Goal: Contribute content: Contribute content

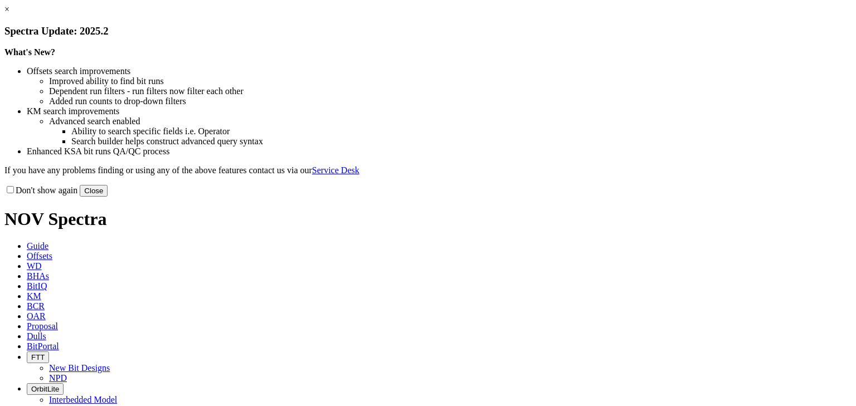
click at [108, 197] on button "Close" at bounding box center [94, 191] width 28 height 12
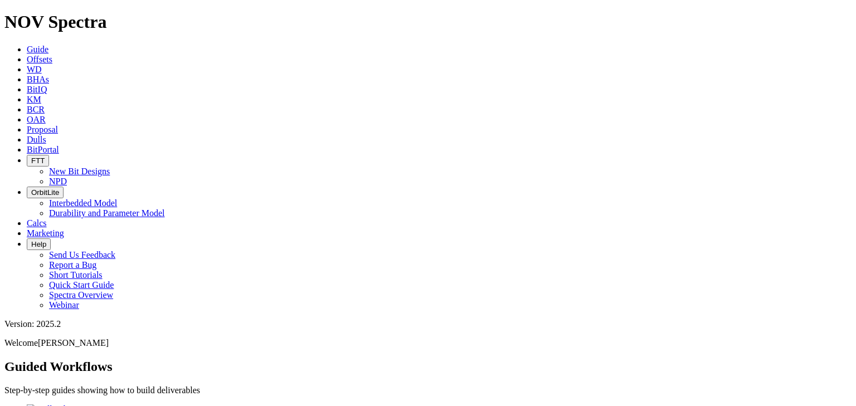
click at [46, 135] on span "Dulls" at bounding box center [37, 139] width 20 height 9
click at [85, 406] on button "Upload New Photoset" at bounding box center [44, 413] width 81 height 12
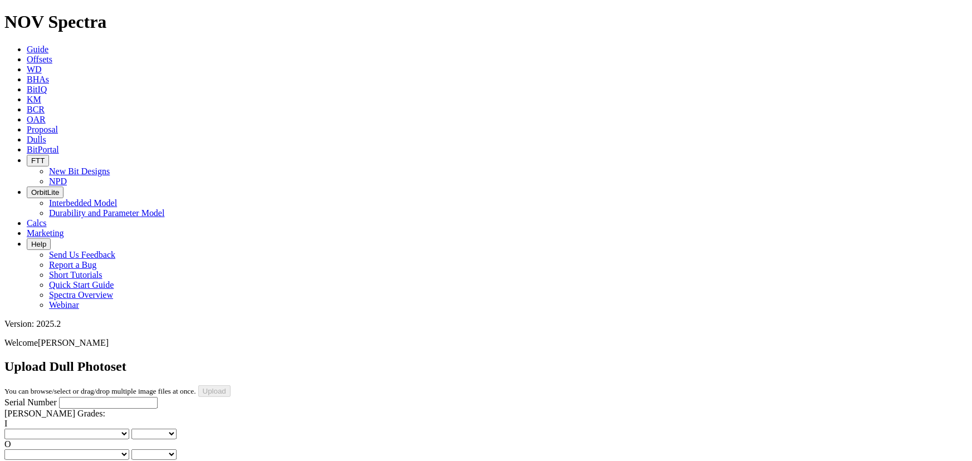
click at [62, 406] on select "No lost, worn or damaged cutters 0 1 2 3 4 5 6 7 8 No diamond table left on any…" at bounding box center [66, 434] width 125 height 11
select select "number:0"
click at [22, 406] on select "No lost, worn or damaged cutters 0 1 2 3 4 5 6 7 8 No diamond table left on any…" at bounding box center [66, 434] width 125 height 11
select select "number:0"
click at [96, 406] on select "No lost, worn or damaged cutters 0 1 2 3 4 5 6 7 8 No diamond table left on any…" at bounding box center [66, 455] width 125 height 11
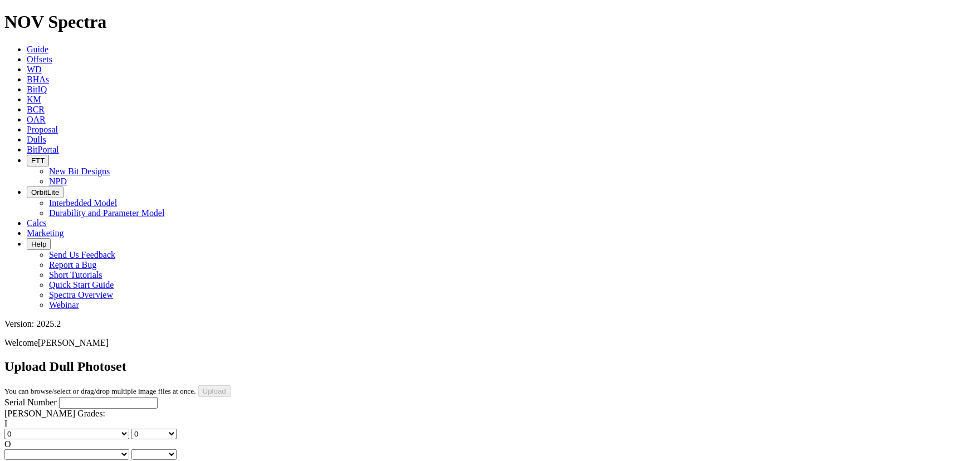
click at [94, 406] on select "No lost, worn or damaged cutters 0 1 2 3 4 5 6 7 8 No diamond table left on any…" at bounding box center [66, 455] width 125 height 11
select select "number:1"
click at [79, 406] on select "No lost, worn or damaged cutters 0 1 2 3 4 5 6 7 8 No diamond table left on any…" at bounding box center [66, 455] width 125 height 11
select select "number:1"
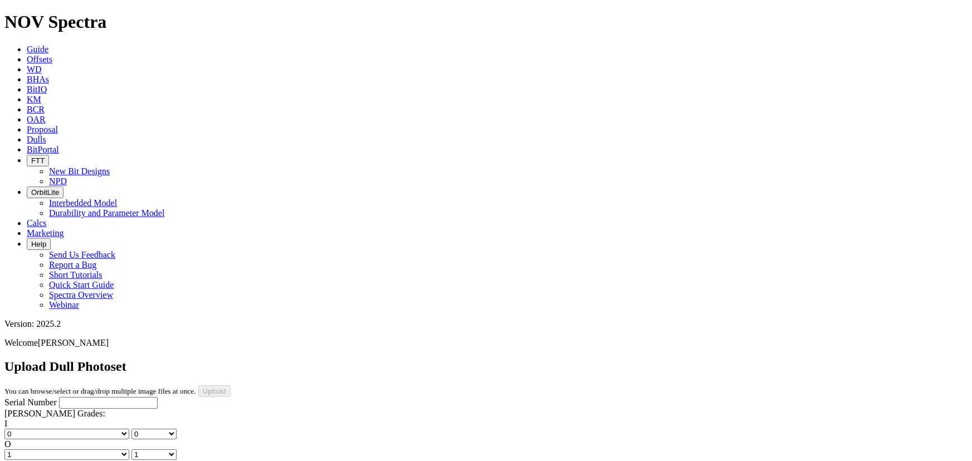
select select "string:CT"
click at [59, 18] on h1 "NOV Spectra" at bounding box center [485, 22] width 963 height 21
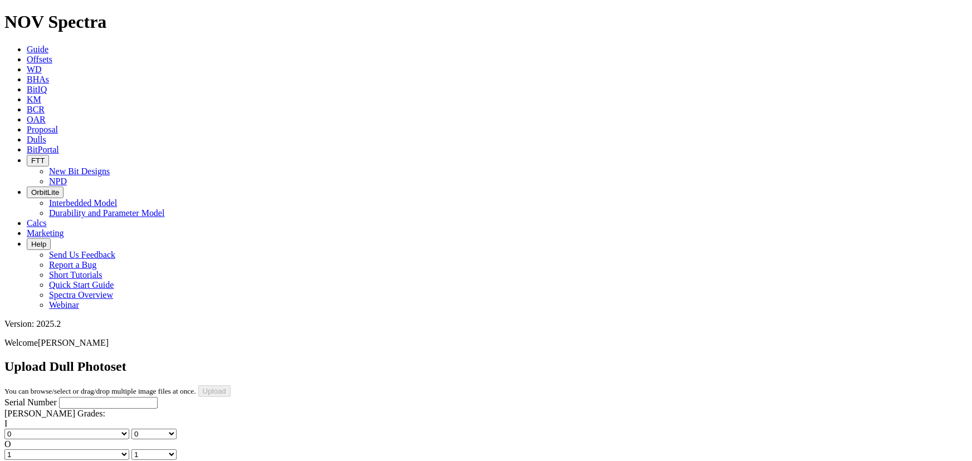
select select "string:G"
select select "string:X"
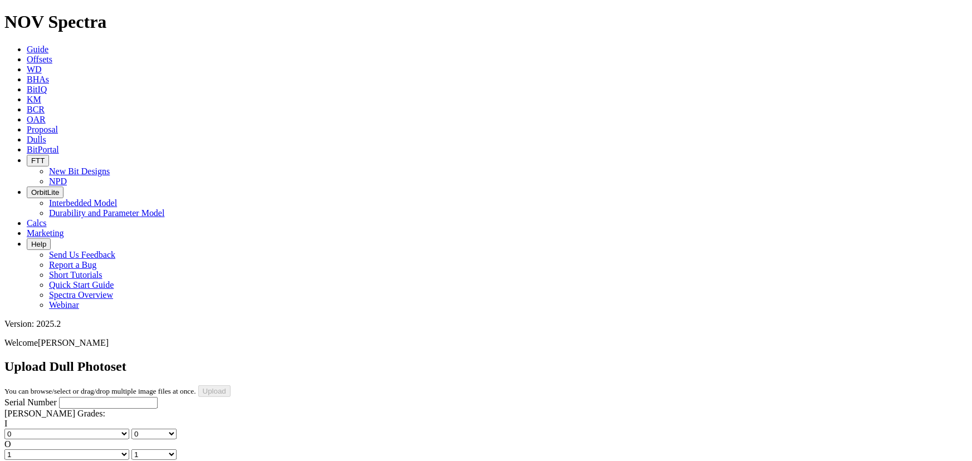
select select "string:X"
select select "string:I"
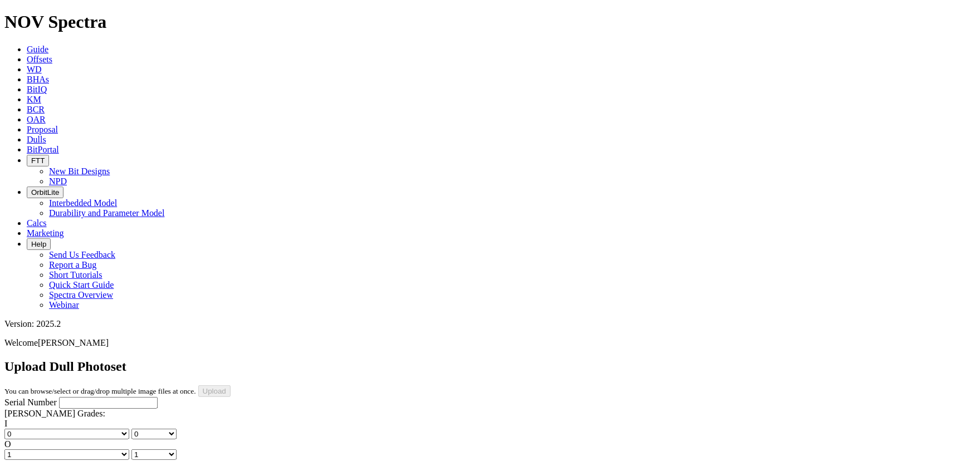
select select "string:I"
select select "string:WT"
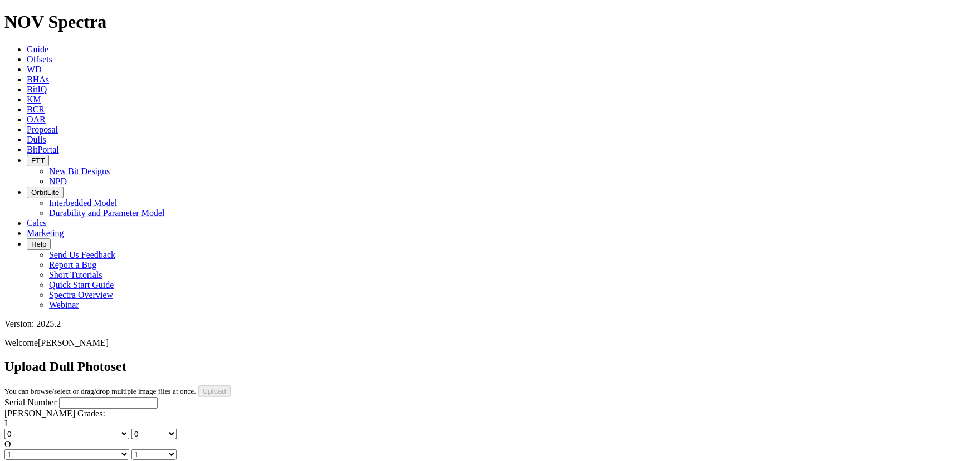
select select "string:TD"
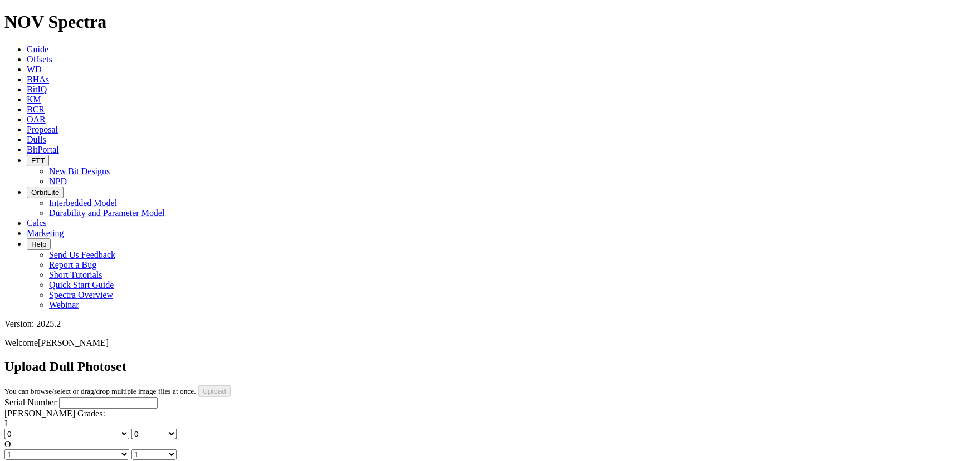
type input "[DATE]"
click at [90, 397] on input "Serial Number" at bounding box center [108, 403] width 99 height 12
type input "A314155"
click at [231, 386] on input "Upload" at bounding box center [214, 392] width 32 height 12
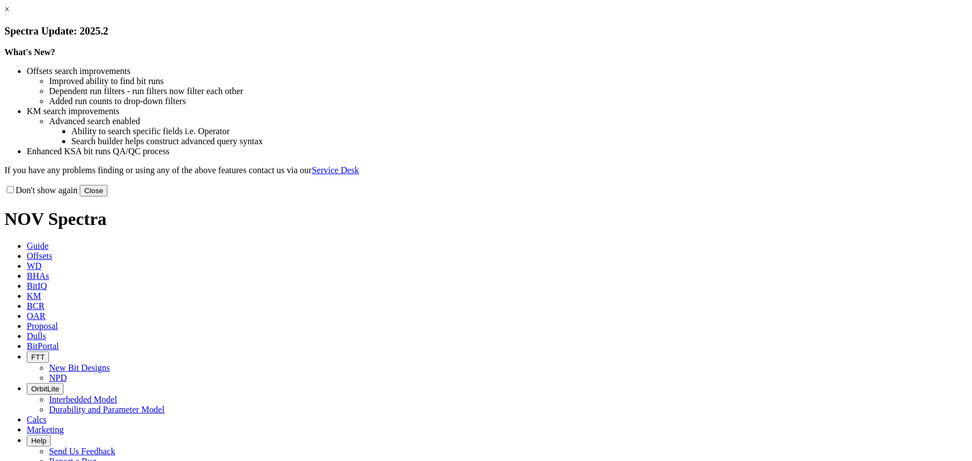
drag, startPoint x: 703, startPoint y: 306, endPoint x: 691, endPoint y: 305, distance: 12.3
click at [108, 197] on button "Close" at bounding box center [94, 191] width 28 height 12
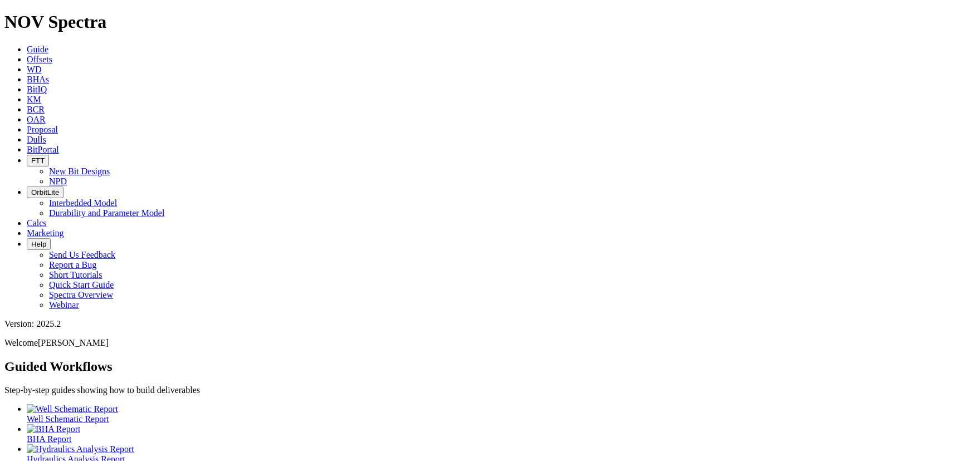
click at [46, 135] on span "Dulls" at bounding box center [37, 139] width 20 height 9
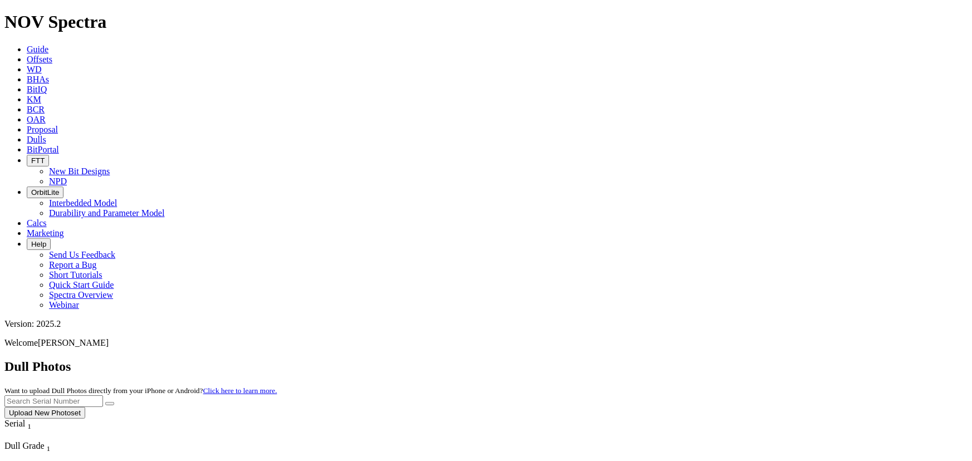
click at [85, 407] on button "Upload New Photoset" at bounding box center [44, 413] width 81 height 12
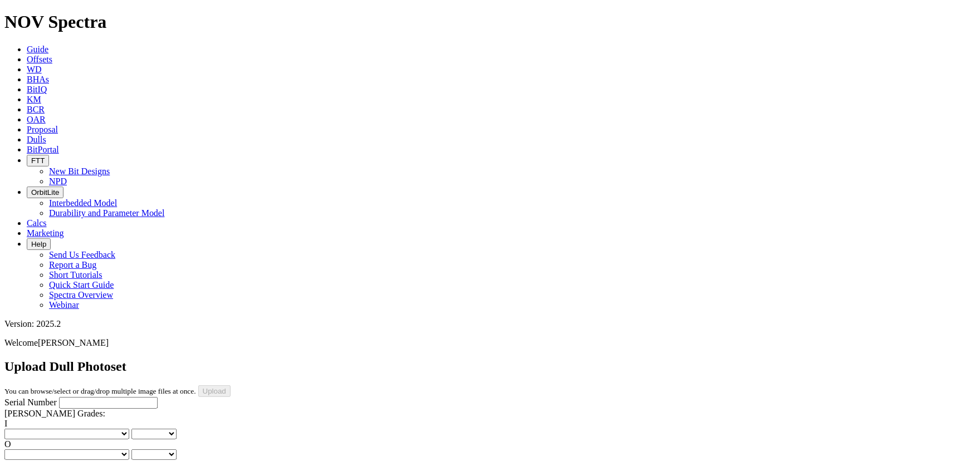
click at [59, 397] on input "Serial Number" at bounding box center [108, 403] width 99 height 12
type input "A315034"
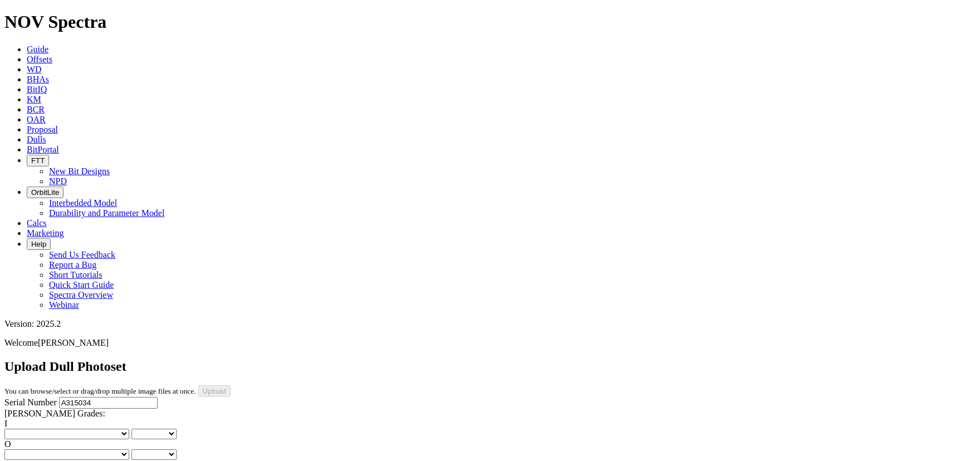
scroll to position [162, 0]
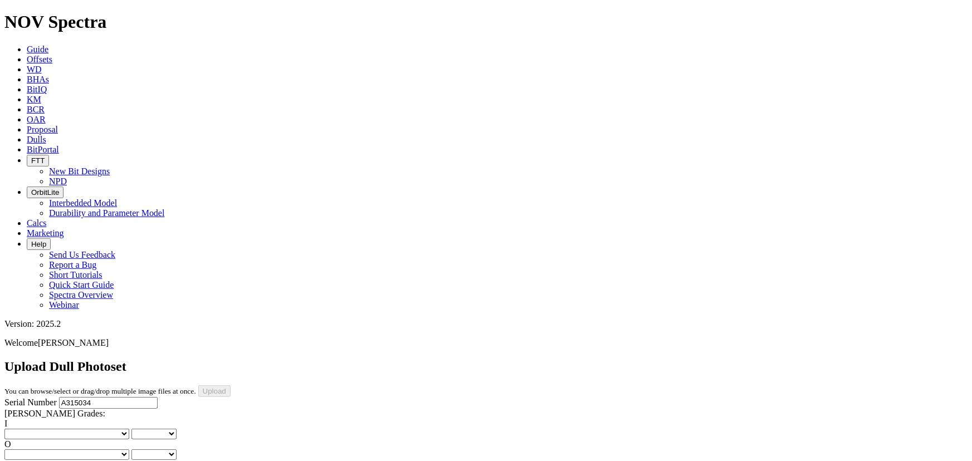
click at [45, 429] on select "No lost, worn or damaged cutters 0 1 2 3 4 5 6 7 8 No diamond table left on any…" at bounding box center [66, 434] width 125 height 11
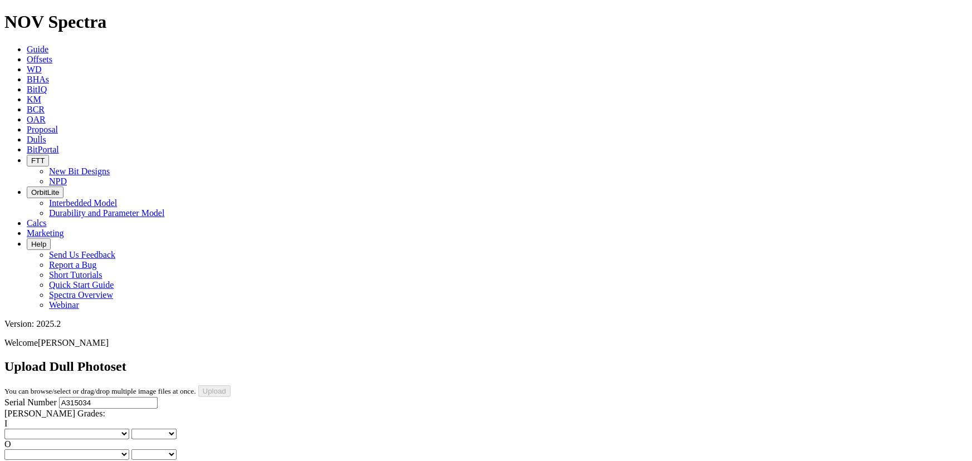
select select "number:0"
click at [22, 429] on select "No lost, worn or damaged cutters 0 1 2 3 4 5 6 7 8 No diamond table left on any…" at bounding box center [66, 434] width 125 height 11
select select "number:0"
click at [101, 450] on select "No lost, worn or damaged cutters 0 1 2 3 4 5 6 7 8 No diamond table left on any…" at bounding box center [66, 455] width 125 height 11
select select "number:1"
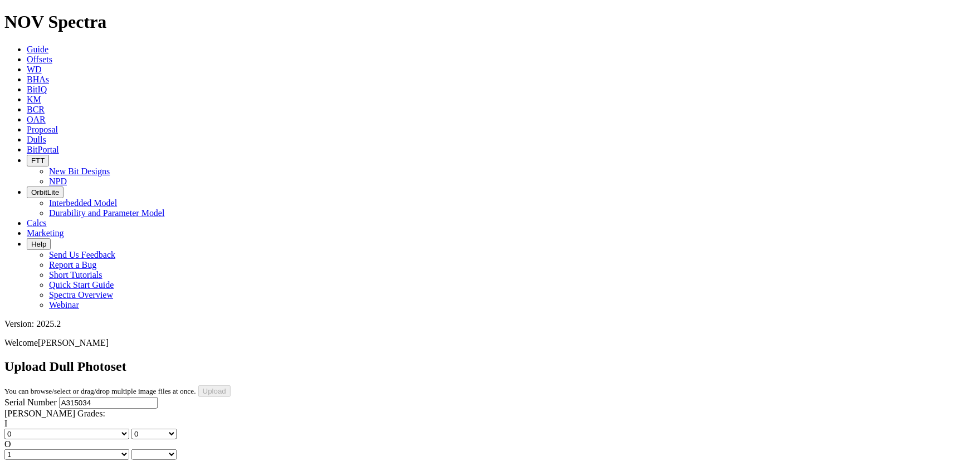
click at [79, 450] on select "No lost, worn or damaged cutters 0 1 2 3 4 5 6 7 8 No diamond table left on any…" at bounding box center [66, 455] width 125 height 11
select select "number:1"
select select "string:BT"
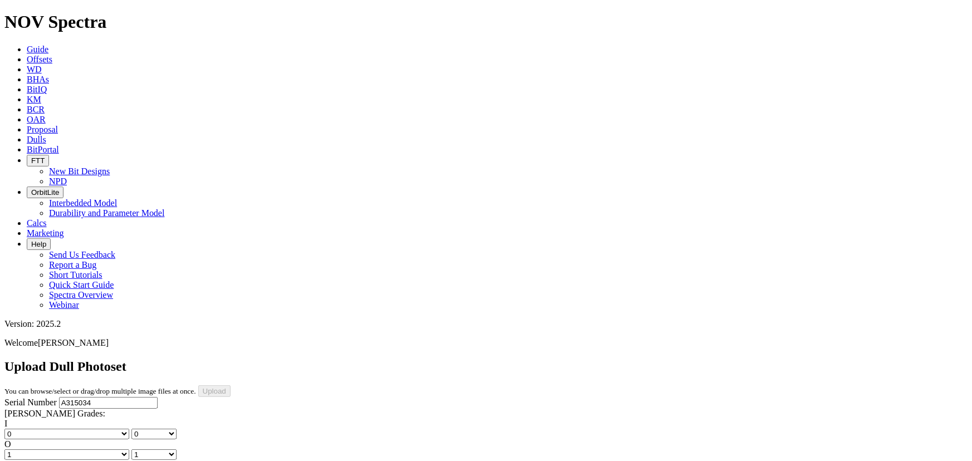
select select "string:BT"
select select "string:S"
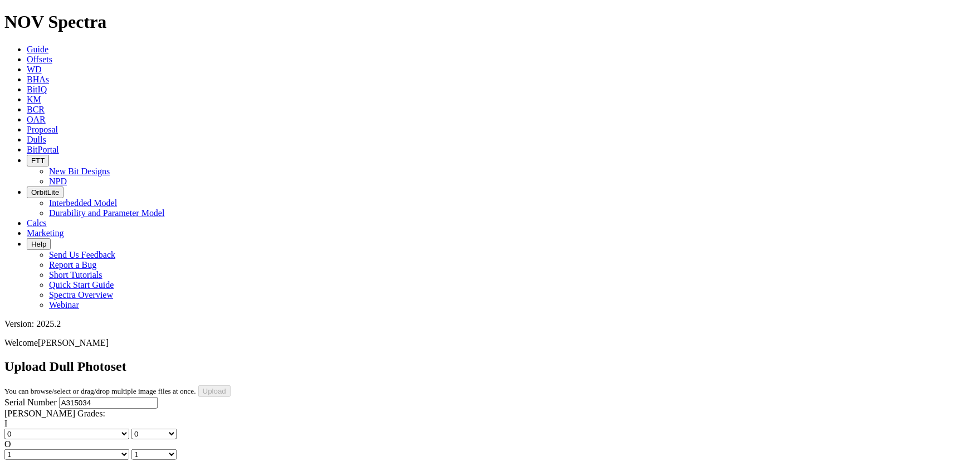
select select "string:X"
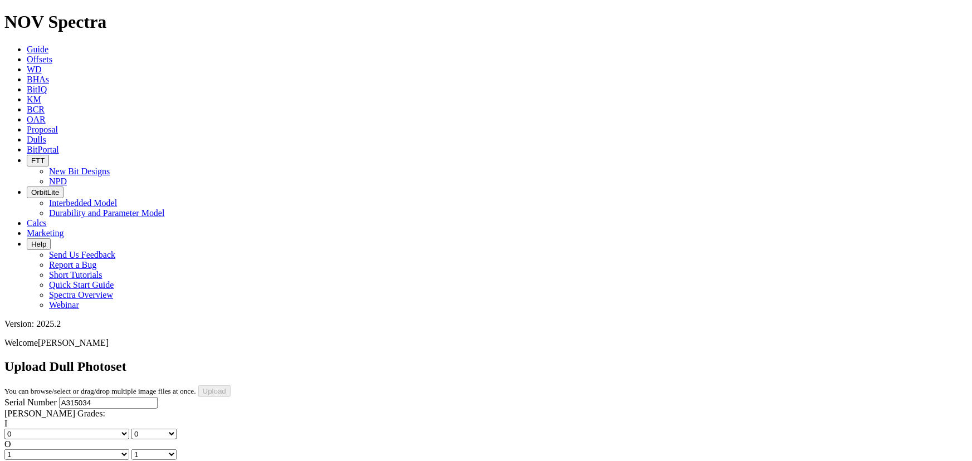
select select "string:I"
select select "string:WT"
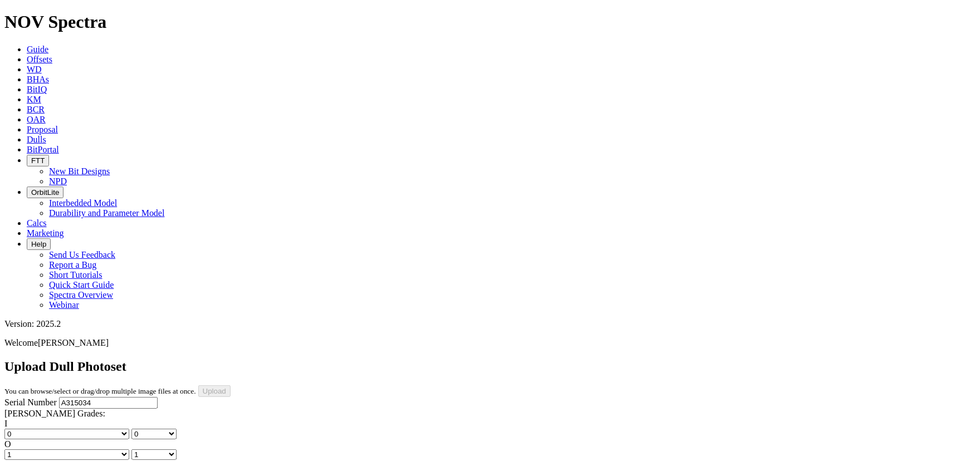
select select "string:WT"
select select "string:TD"
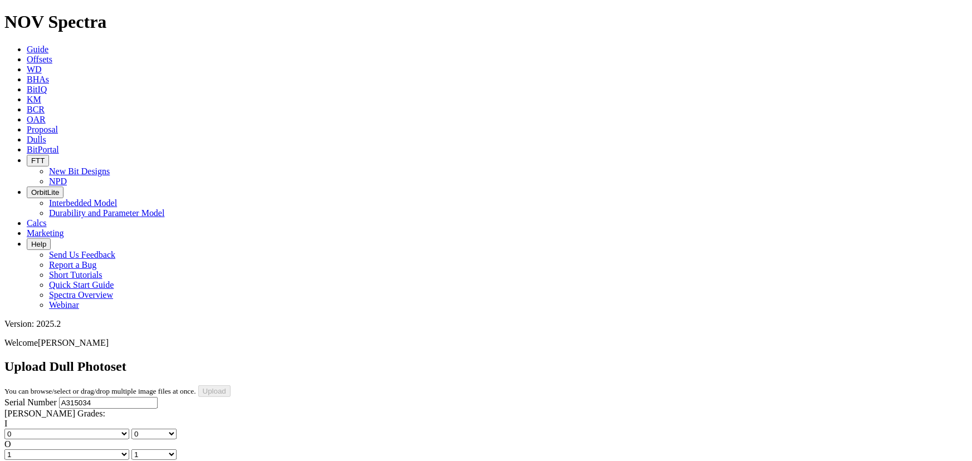
select select "string:TD"
type input "9/22/25"
click at [231, 386] on input "Upload" at bounding box center [214, 392] width 32 height 12
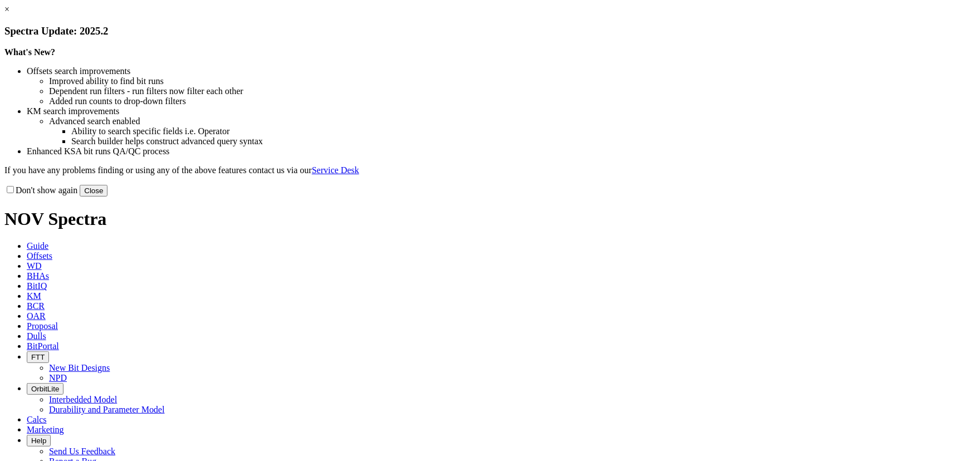
click at [108, 197] on button "Close" at bounding box center [94, 191] width 28 height 12
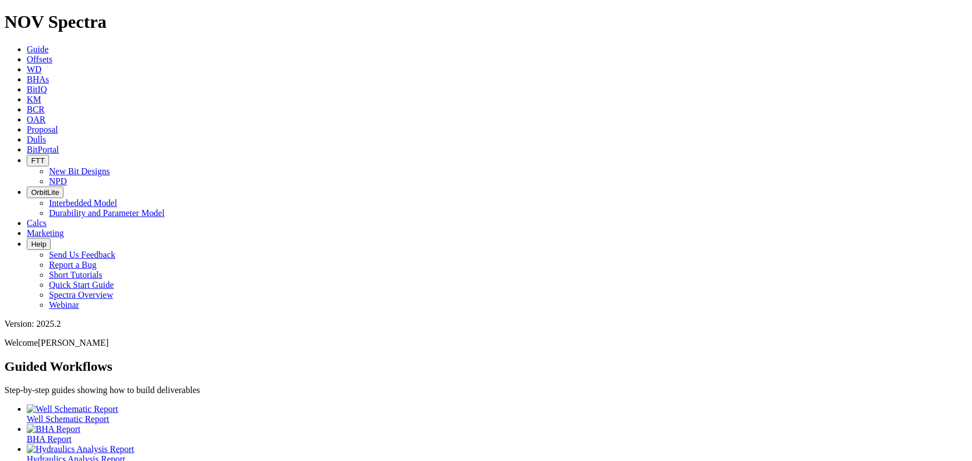
click at [52, 55] on span "Offsets" at bounding box center [40, 59] width 26 height 9
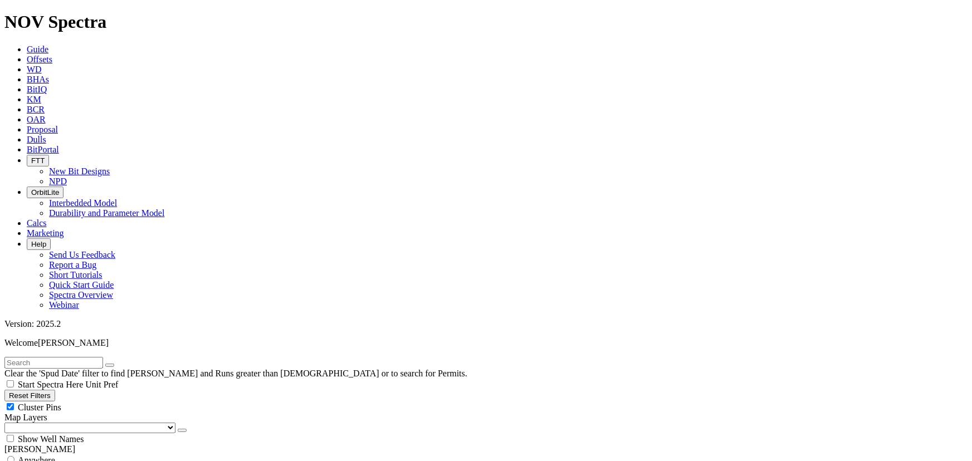
click at [111, 402] on div "Cluster Pins" at bounding box center [485, 407] width 963 height 11
checkbox input "false"
click at [61, 423] on select "US Counties [GEOGRAPHIC_DATA], [GEOGRAPHIC_DATA] [GEOGRAPHIC_DATA], [GEOGRAPHIC…" at bounding box center [89, 428] width 171 height 11
click at [8, 423] on select "US Counties [GEOGRAPHIC_DATA], [GEOGRAPHIC_DATA] [GEOGRAPHIC_DATA], [GEOGRAPHIC…" at bounding box center [89, 428] width 171 height 11
click at [46, 135] on span "Dulls" at bounding box center [37, 139] width 20 height 9
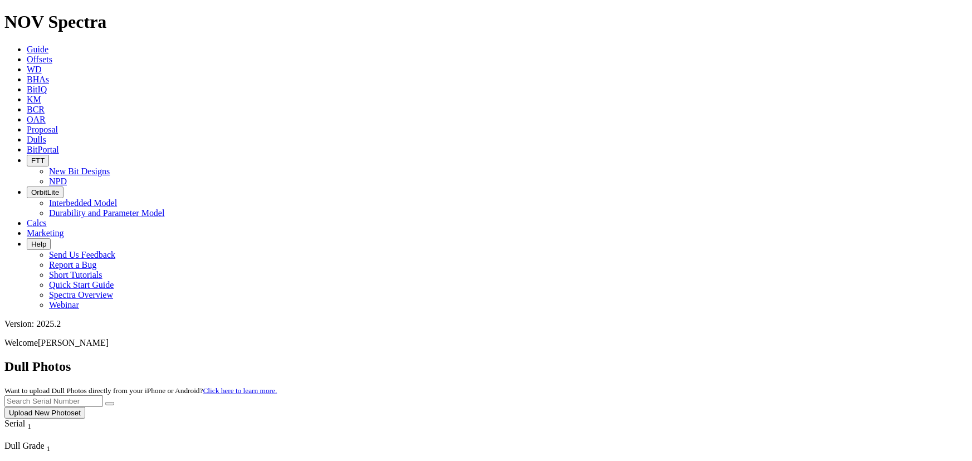
click at [85, 407] on button "Upload New Photoset" at bounding box center [44, 413] width 81 height 12
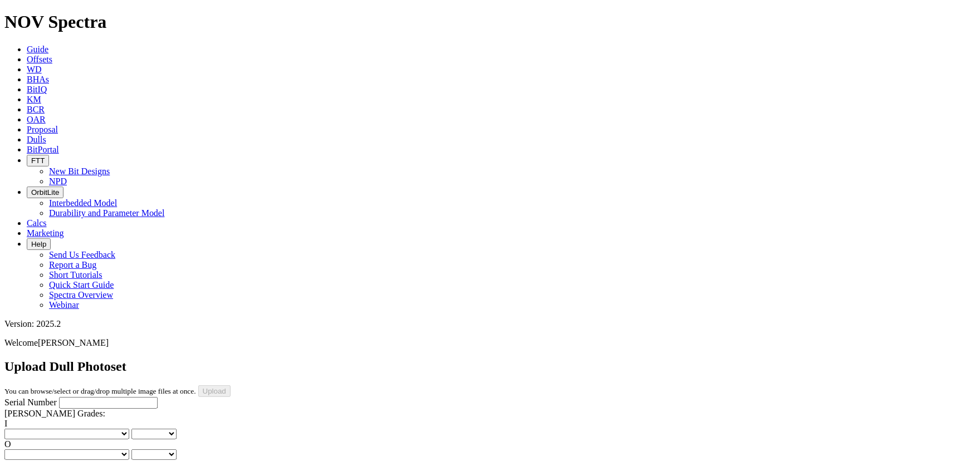
click at [67, 397] on input "Serial Number" at bounding box center [108, 403] width 99 height 12
type input "a321234"
click at [28, 429] on select "No lost, worn or damaged cutters 0 1 2 3 4 5 6 7 8 No diamond table left on any…" at bounding box center [66, 434] width 125 height 11
select select "number:0"
click at [22, 429] on select "No lost, worn or damaged cutters 0 1 2 3 4 5 6 7 8 No diamond table left on any…" at bounding box center [66, 434] width 125 height 11
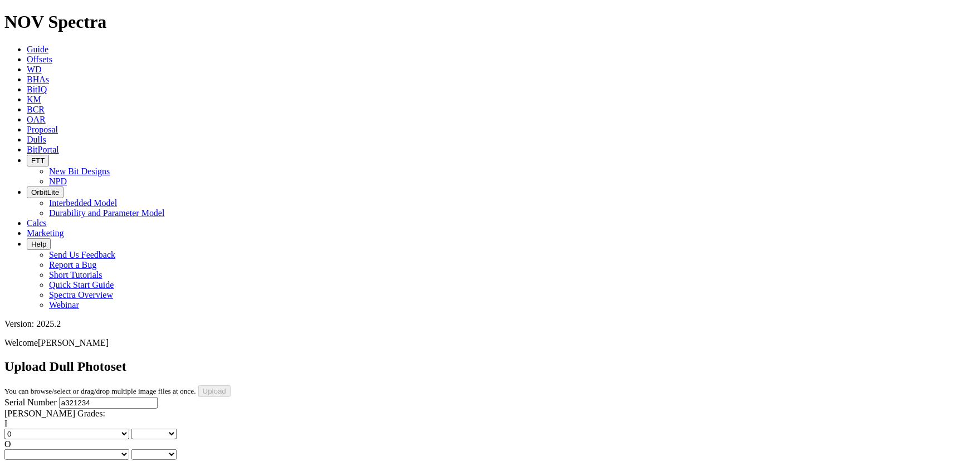
select select "number:0"
select select "string:TD"
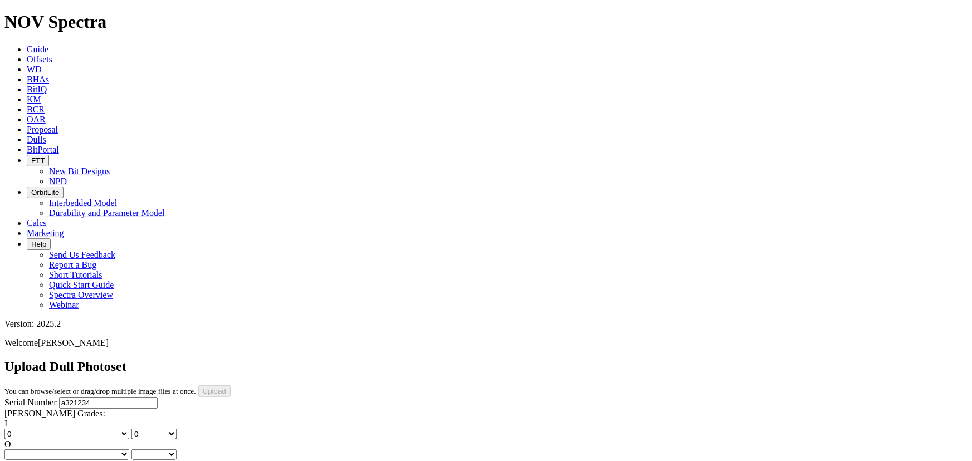
type input "9/19/25"
click at [101, 450] on select "No lost, worn or damaged cutters 0 1 2 3 4 5 6 7 8 No diamond table left on any…" at bounding box center [66, 455] width 125 height 11
select select "number:0"
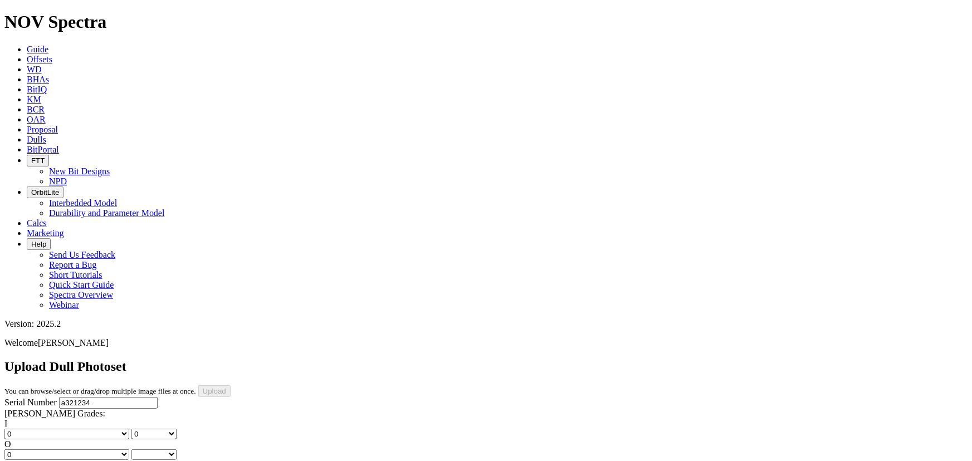
click at [79, 450] on select "No lost, worn or damaged cutters 0 1 2 3 4 5 6 7 8 No diamond table left on any…" at bounding box center [66, 455] width 125 height 11
select select "number:0"
select select "string:WT"
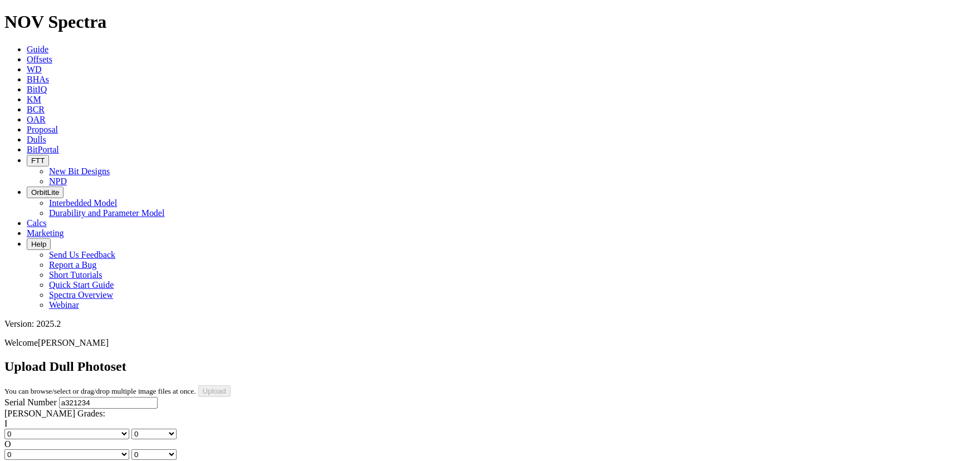
select select "string:WT"
select select "string:G"
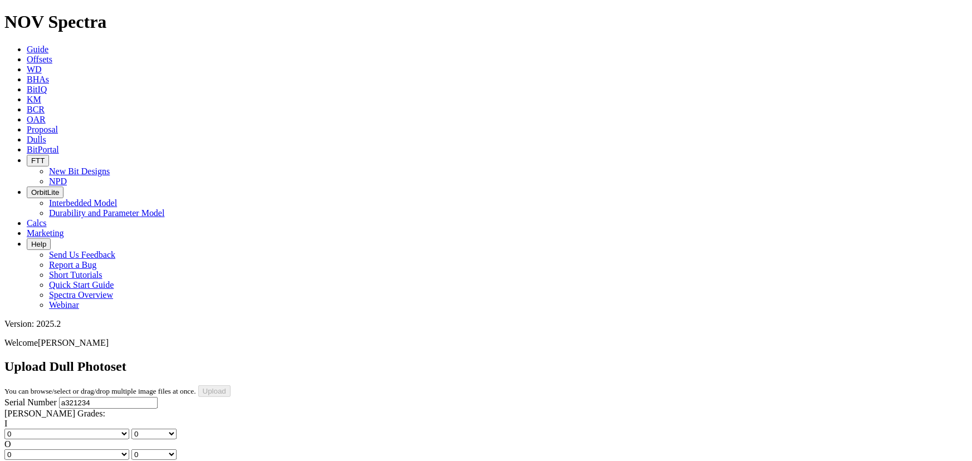
select select "string:X"
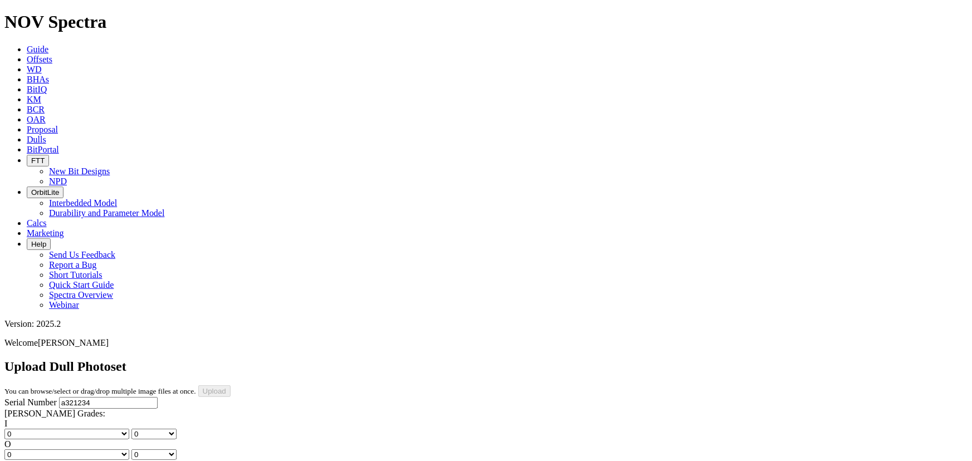
select select "string:I"
select select "string:WT"
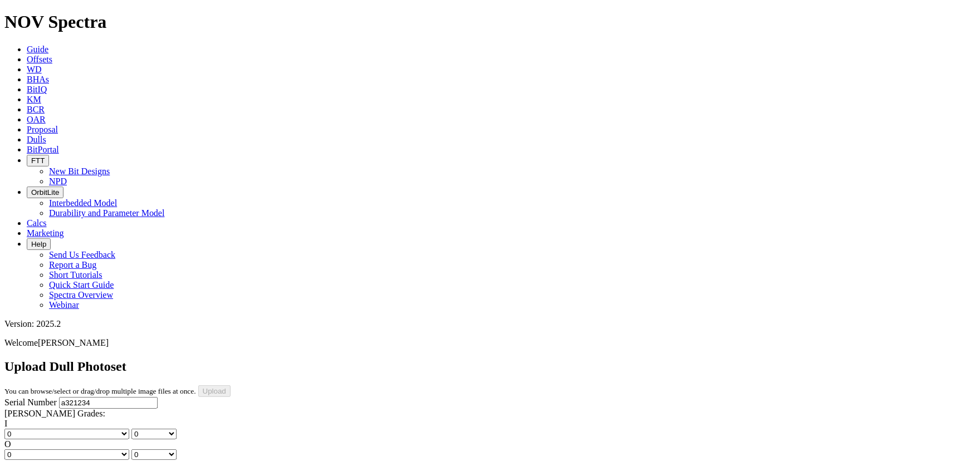
select select "string:WT"
drag, startPoint x: 855, startPoint y: 56, endPoint x: 971, endPoint y: 326, distance: 293.3
click at [231, 386] on input "Upload" at bounding box center [214, 392] width 32 height 12
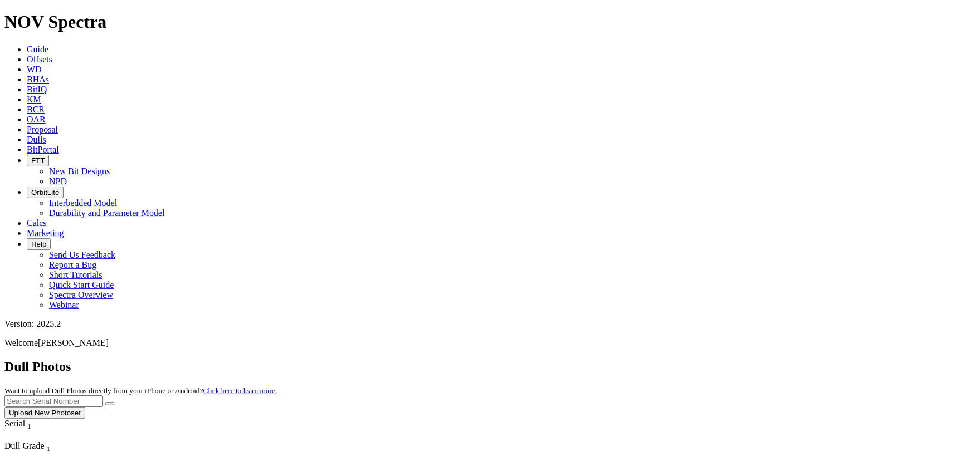
click at [103, 396] on input "text" at bounding box center [53, 402] width 99 height 12
type input "a321234"
click at [114, 402] on button "submit" at bounding box center [109, 403] width 9 height 3
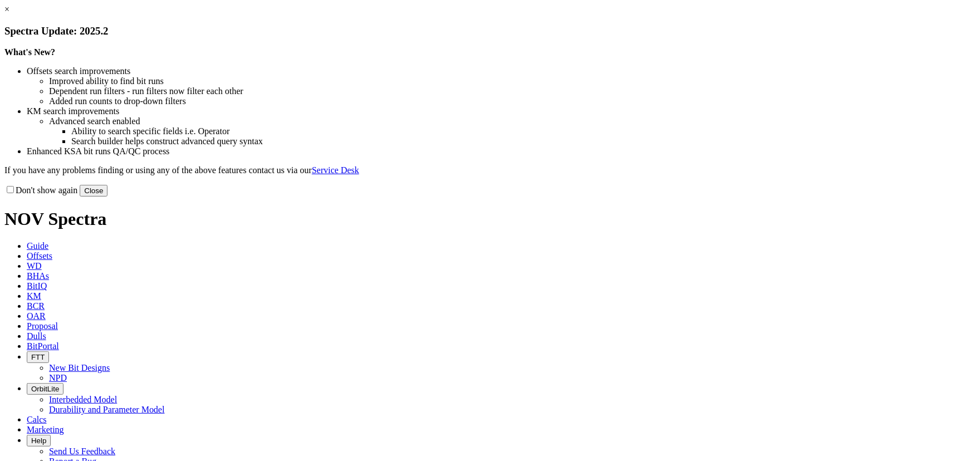
click at [108, 197] on button "Close" at bounding box center [94, 191] width 28 height 12
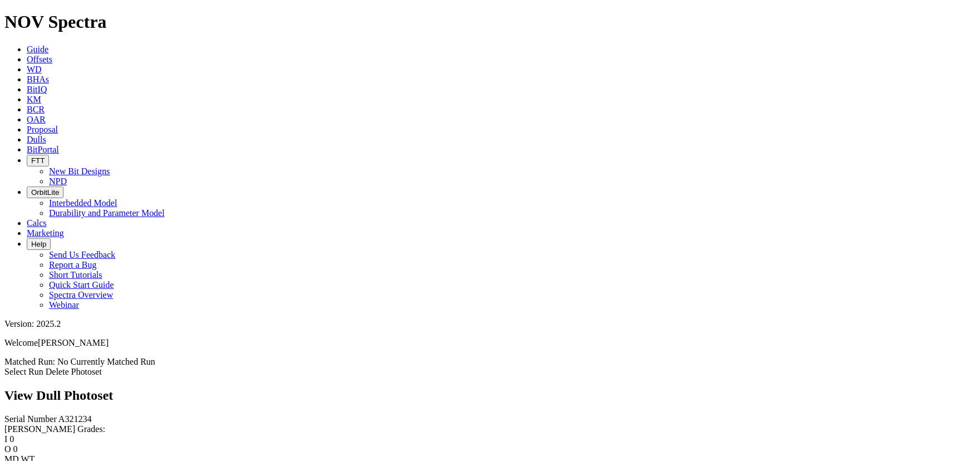
scroll to position [202, 0]
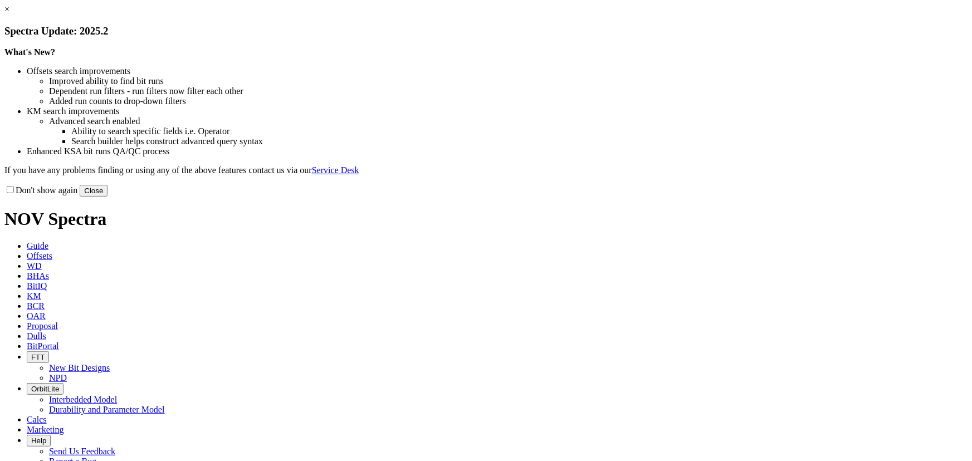
click at [108, 197] on button "Close" at bounding box center [94, 191] width 28 height 12
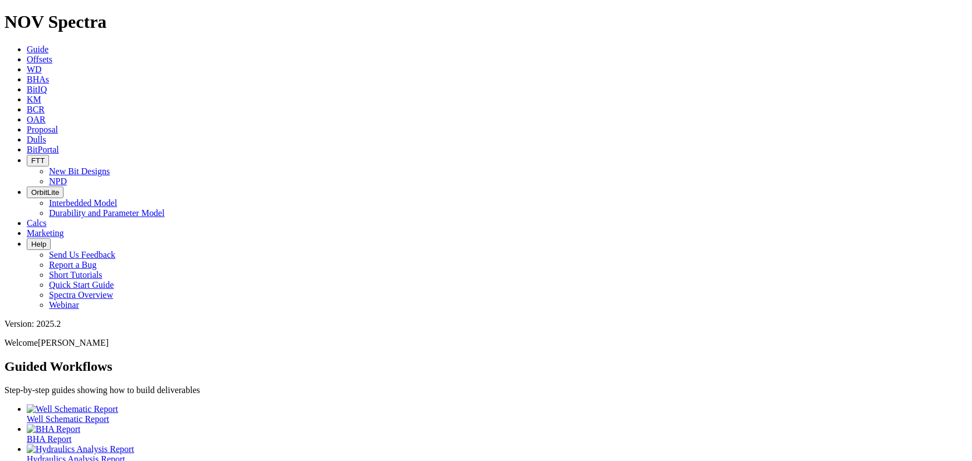
click at [27, 55] on icon at bounding box center [27, 59] width 0 height 9
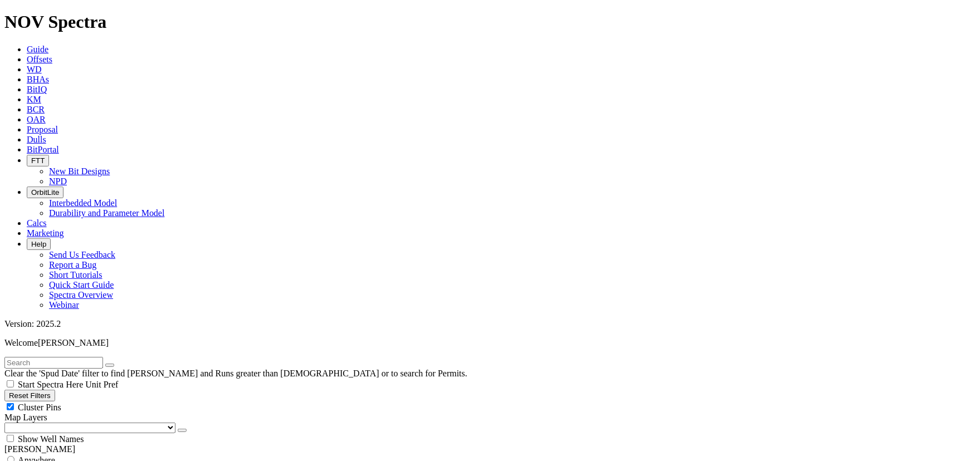
click at [113, 402] on div "Cluster Pins" at bounding box center [485, 407] width 963 height 11
checkbox input "false"
click at [61, 423] on select "US Counties [GEOGRAPHIC_DATA], [GEOGRAPHIC_DATA] [GEOGRAPHIC_DATA], [GEOGRAPHIC…" at bounding box center [89, 428] width 171 height 11
click at [8, 423] on select "US Counties [GEOGRAPHIC_DATA], [GEOGRAPHIC_DATA] [GEOGRAPHIC_DATA], [GEOGRAPHIC…" at bounding box center [89, 428] width 171 height 11
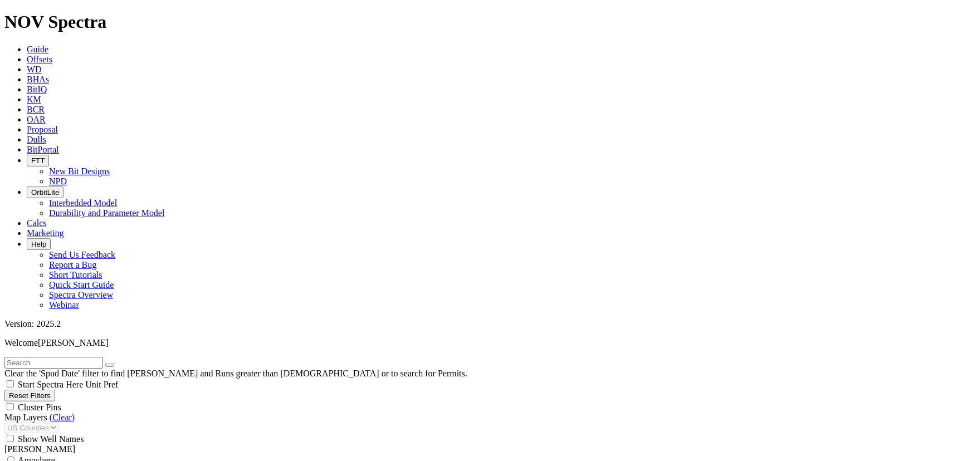
click at [50, 357] on input "text" at bounding box center [53, 363] width 99 height 12
drag, startPoint x: 45, startPoint y: 54, endPoint x: -32, endPoint y: 55, distance: 76.9
type input "bpx"
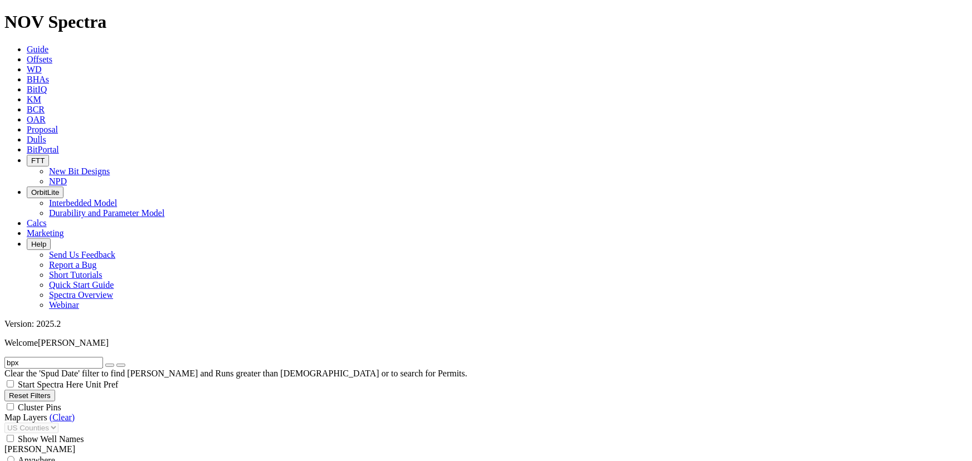
select select "13.5"
checkbox input "false"
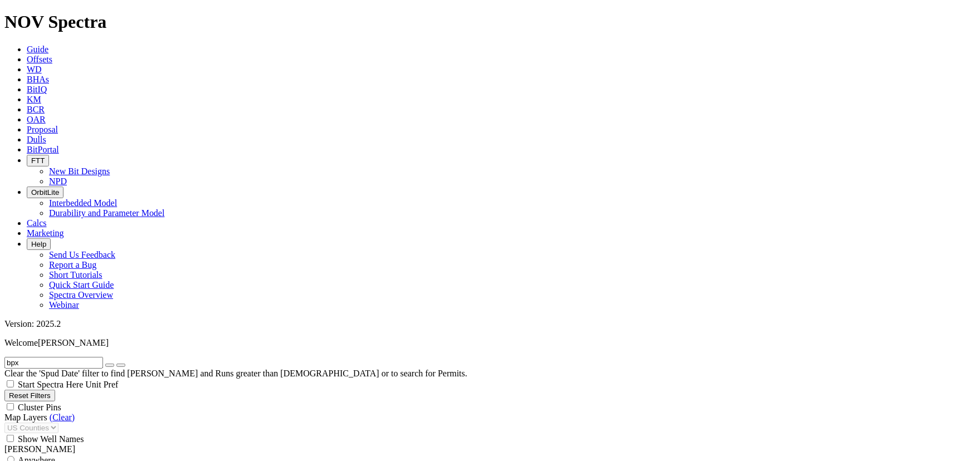
select select "? number:13.5 ?"
drag, startPoint x: 49, startPoint y: 261, endPoint x: 33, endPoint y: 269, distance: 17.4
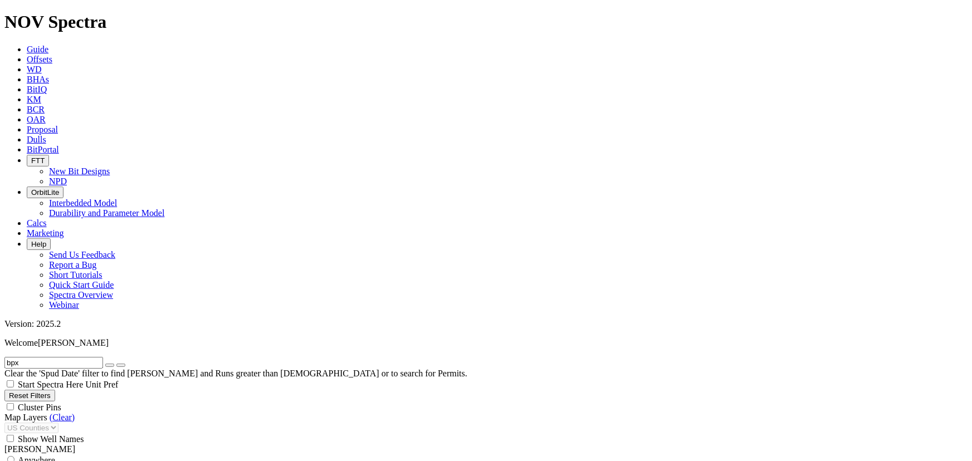
type input "9/30/24"
drag, startPoint x: 60, startPoint y: 296, endPoint x: 51, endPoint y: 298, distance: 9.1
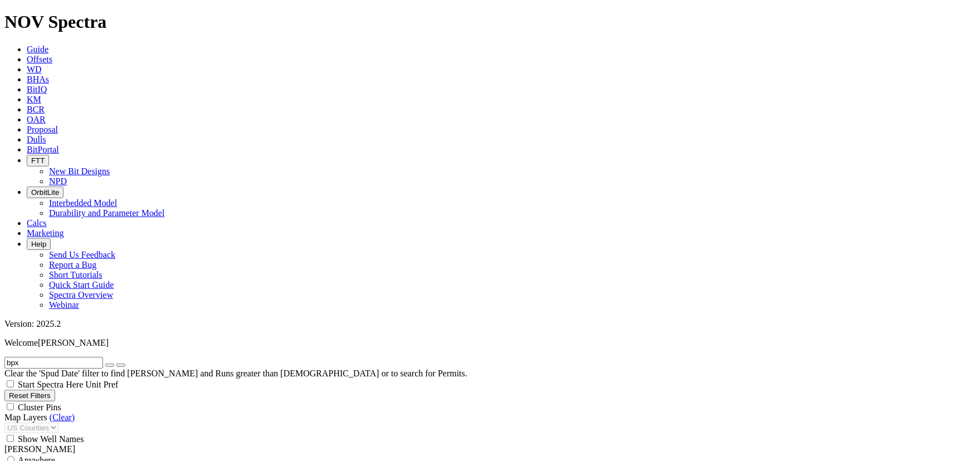
drag, startPoint x: 31, startPoint y: 50, endPoint x: -3, endPoint y: 43, distance: 35.1
type input "sandy"
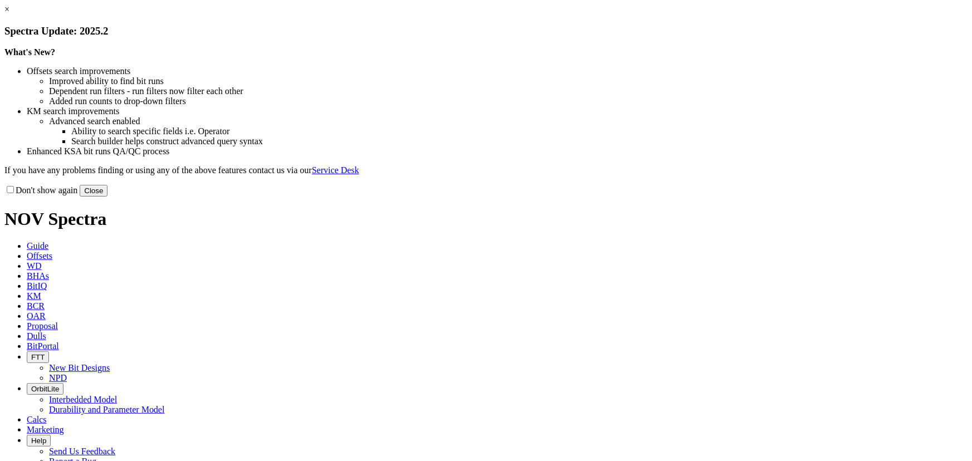
click at [108, 197] on button "Close" at bounding box center [94, 191] width 28 height 12
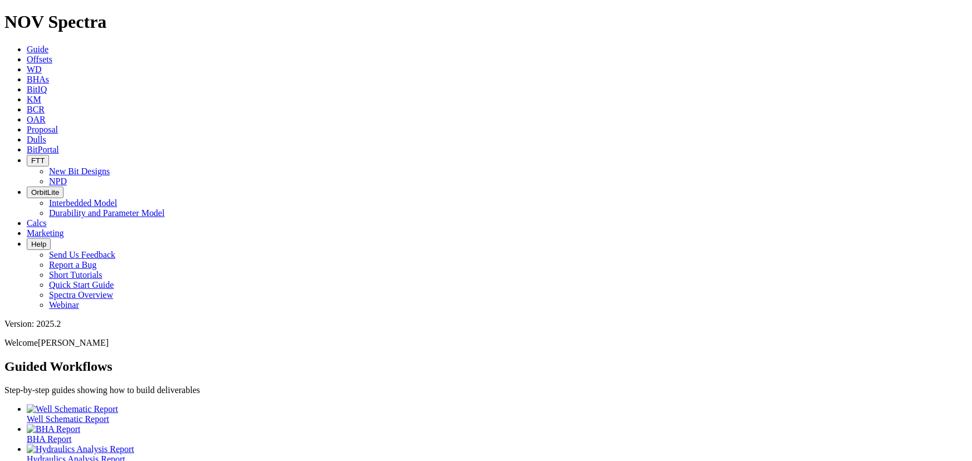
click at [46, 135] on span "Dulls" at bounding box center [37, 139] width 20 height 9
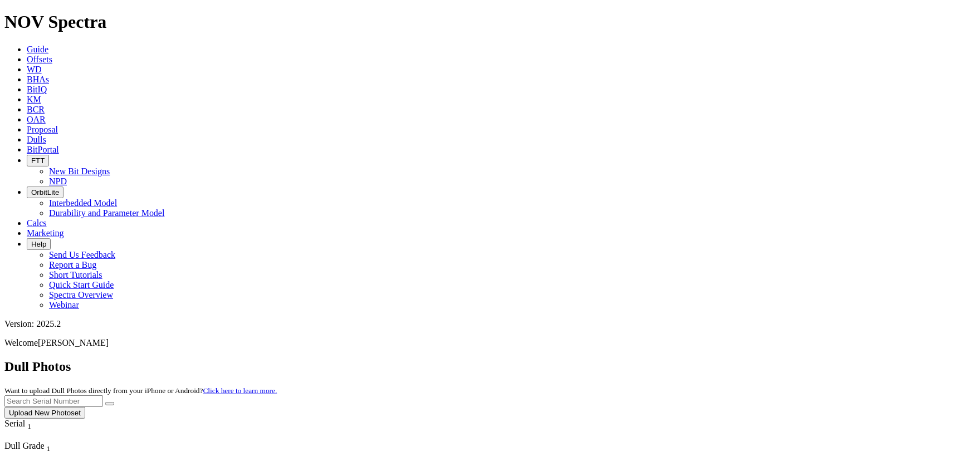
click at [85, 407] on button "Upload New Photoset" at bounding box center [44, 413] width 81 height 12
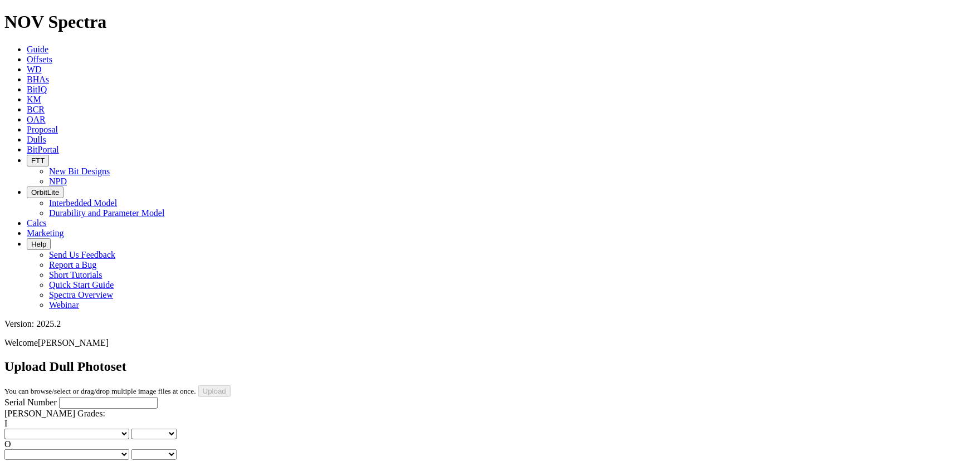
click at [60, 397] on input "Serial Number" at bounding box center [108, 403] width 99 height 12
type input "A318575"
click at [42, 429] on select "No lost, worn or damaged cutters 0 1 2 3 4 5 6 7 8 No diamond table left on any…" at bounding box center [66, 434] width 125 height 11
select select "number:0"
click at [22, 429] on select "No lost, worn or damaged cutters 0 1 2 3 4 5 6 7 8 No diamond table left on any…" at bounding box center [66, 434] width 125 height 11
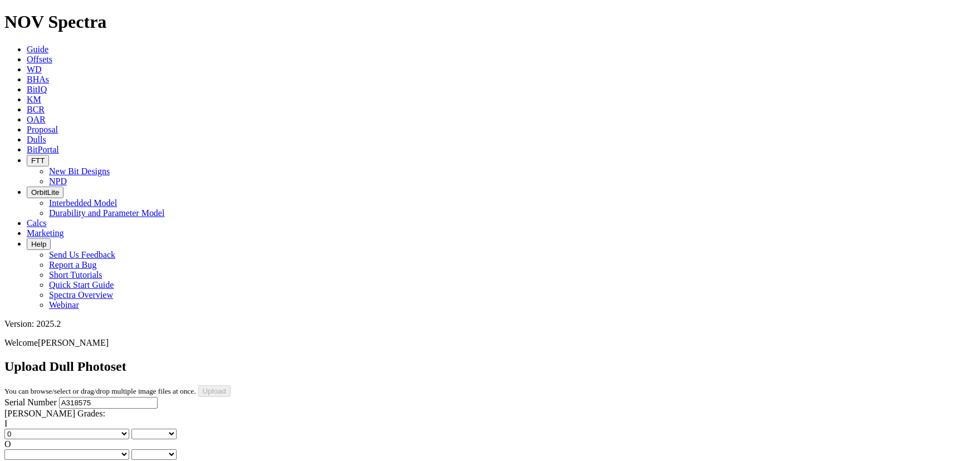
select select "number:0"
click at [94, 450] on select "No lost, worn or damaged cutters 0 1 2 3 4 5 6 7 8 No diamond table left on any…" at bounding box center [66, 455] width 125 height 11
select select "number:0"
click at [79, 450] on select "No lost, worn or damaged cutters 0 1 2 3 4 5 6 7 8 No diamond table left on any…" at bounding box center [66, 455] width 125 height 11
select select "number:0"
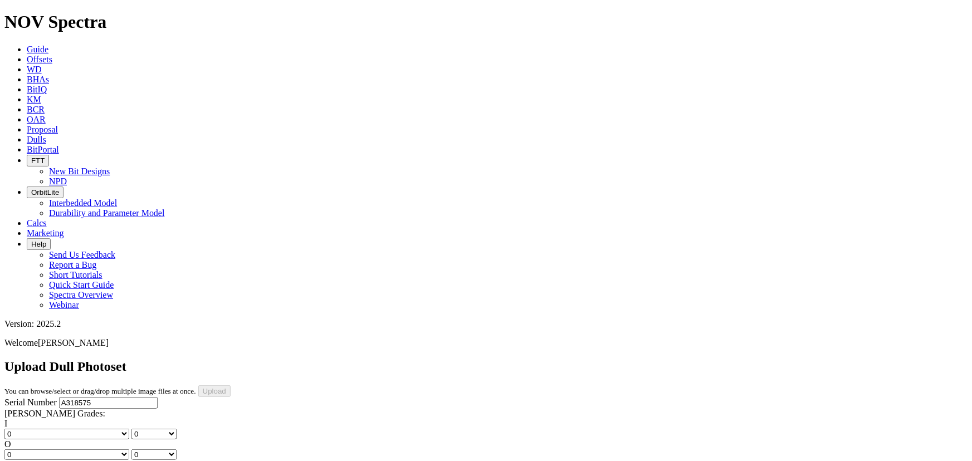
select select "string:WT"
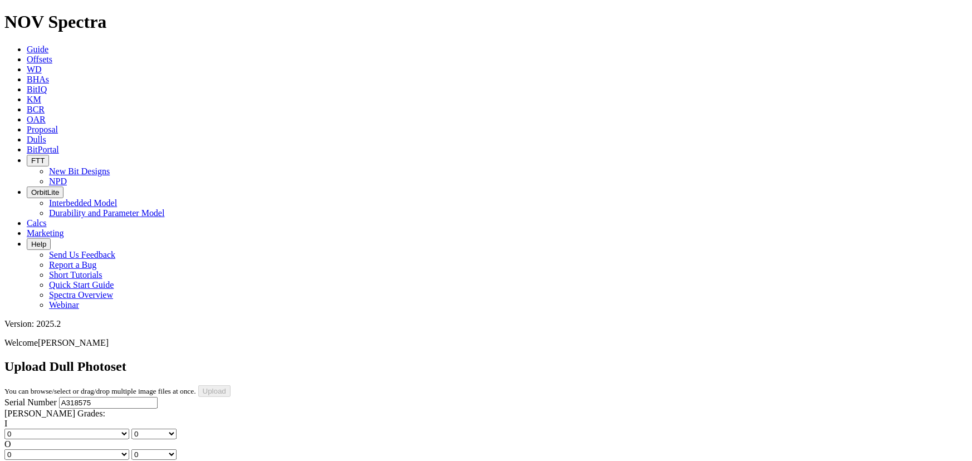
select select "string:CT"
select select "string:G"
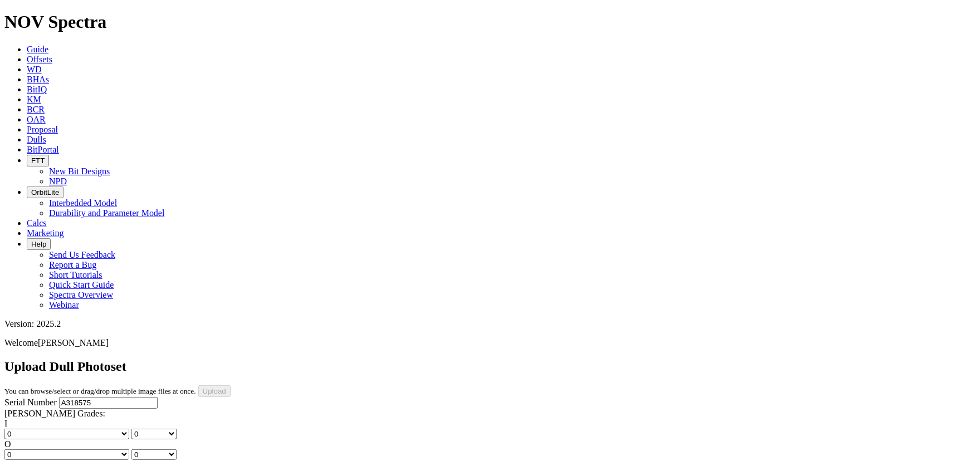
select select "string:G"
select select "string:X"
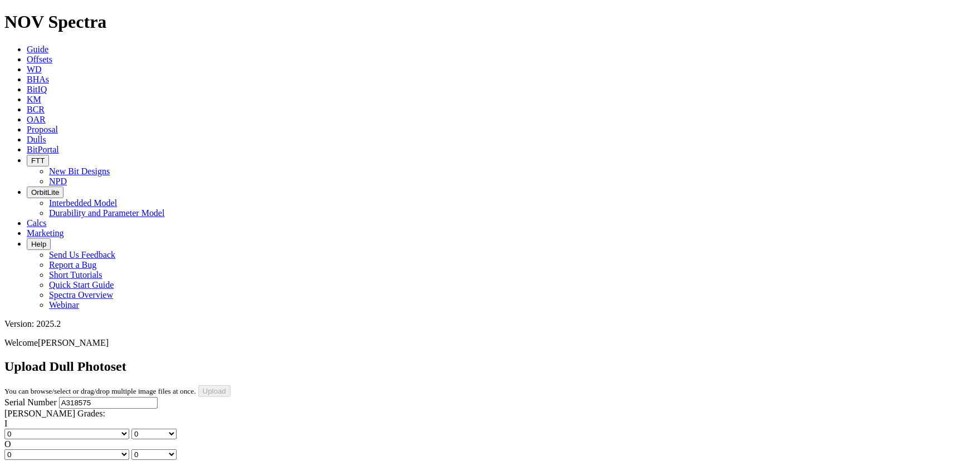
select select "string:X"
select select "string:I"
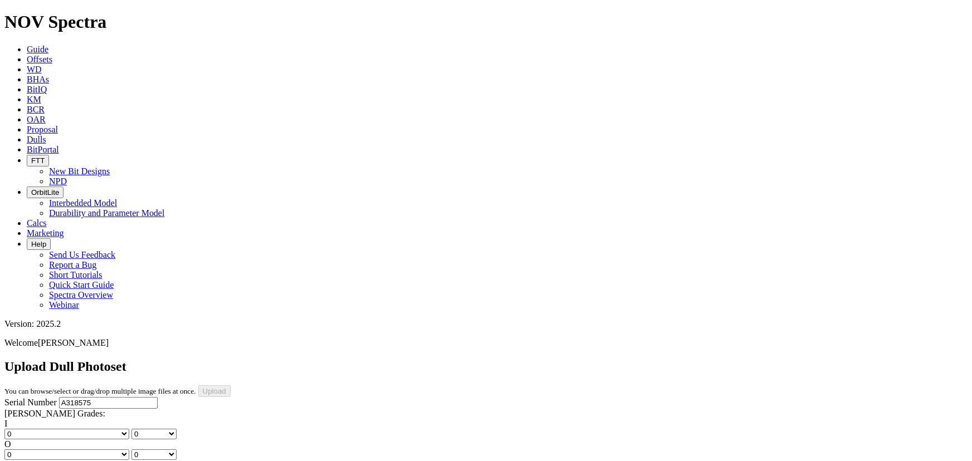
select select "string:I"
select select "string:NO"
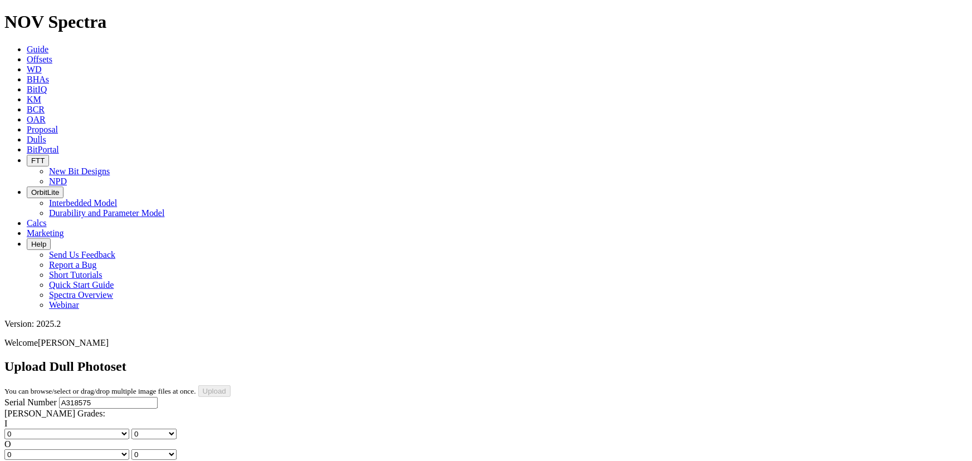
select select "string:NO"
select select "string:TD"
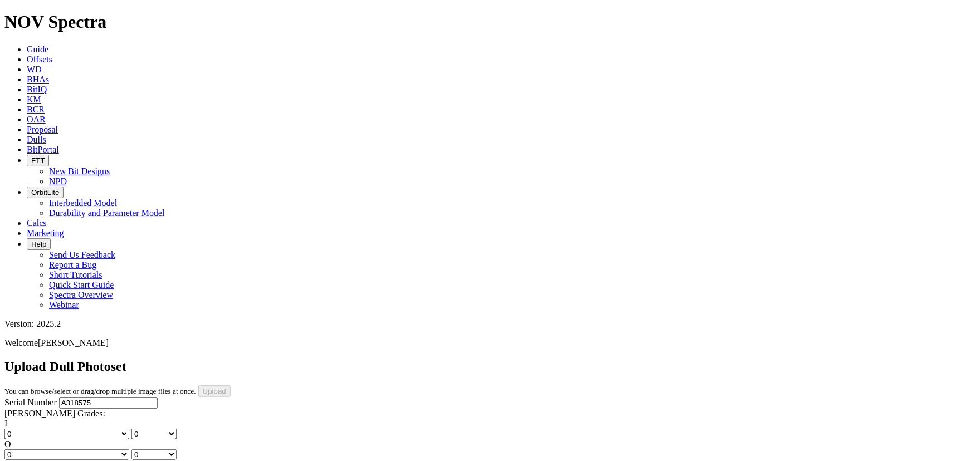
type input "[DATE]"
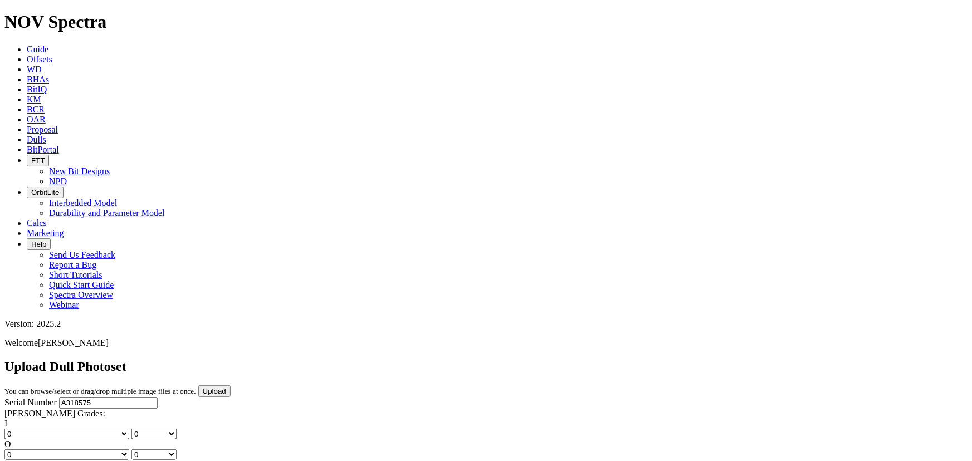
click at [231, 386] on input "Upload" at bounding box center [214, 392] width 32 height 12
